Goal: Communication & Community: Answer question/provide support

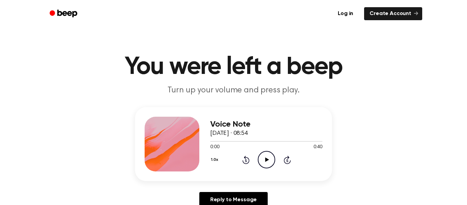
click at [262, 157] on icon "Play Audio" at bounding box center [266, 159] width 17 height 17
drag, startPoint x: 240, startPoint y: 140, endPoint x: 194, endPoint y: 137, distance: 45.3
click at [194, 137] on div "Voice Note [DATE] · 08:54 0:12 0:40 Your browser does not support the [object O…" at bounding box center [233, 144] width 197 height 74
click at [259, 141] on div at bounding box center [266, 141] width 112 height 1
drag, startPoint x: 259, startPoint y: 141, endPoint x: 228, endPoint y: 140, distance: 30.8
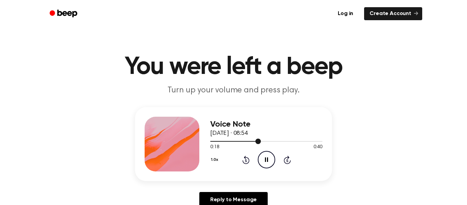
click at [228, 140] on div at bounding box center [266, 140] width 112 height 5
drag, startPoint x: 225, startPoint y: 142, endPoint x: 200, endPoint y: 142, distance: 25.0
click at [200, 142] on div "Voice Note [DATE] · 08:54 0:07 0:40 Your browser does not support the [object O…" at bounding box center [233, 144] width 197 height 74
click at [211, 143] on div at bounding box center [266, 140] width 112 height 5
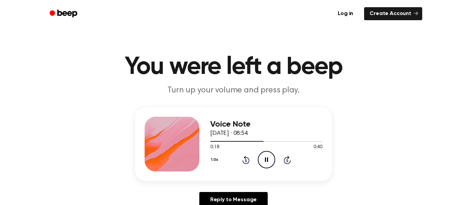
click at [192, 91] on p "Turn up your volume and press play." at bounding box center [233, 90] width 263 height 11
click at [211, 142] on div at bounding box center [266, 140] width 112 height 5
click at [264, 163] on icon "Pause Audio" at bounding box center [266, 159] width 17 height 17
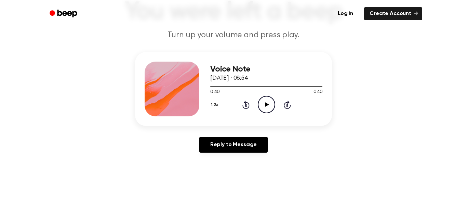
scroll to position [59, 0]
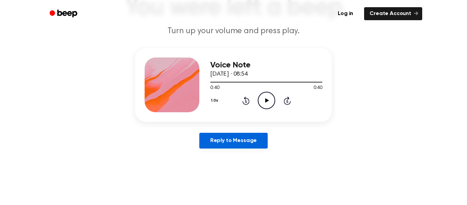
click at [255, 139] on link "Reply to Message" at bounding box center [234, 141] width 68 height 16
